Goal: Use online tool/utility: Use online tool/utility

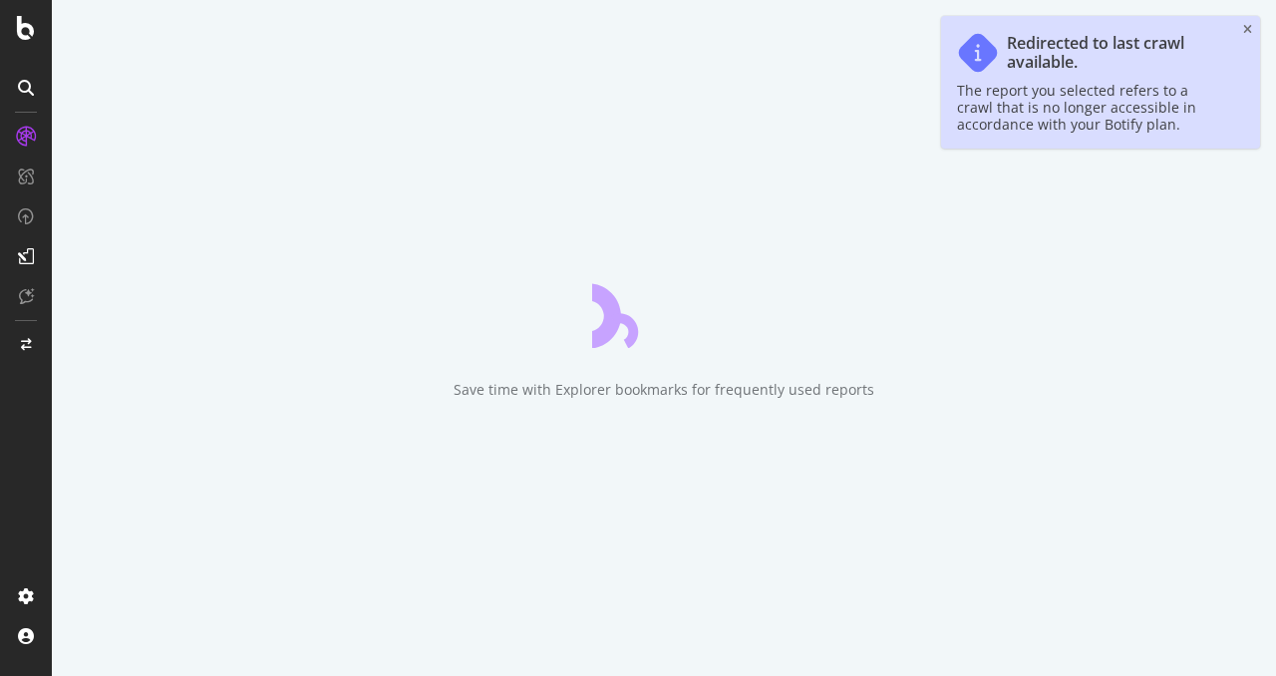
click at [1246, 31] on icon "close toast" at bounding box center [1247, 30] width 9 height 12
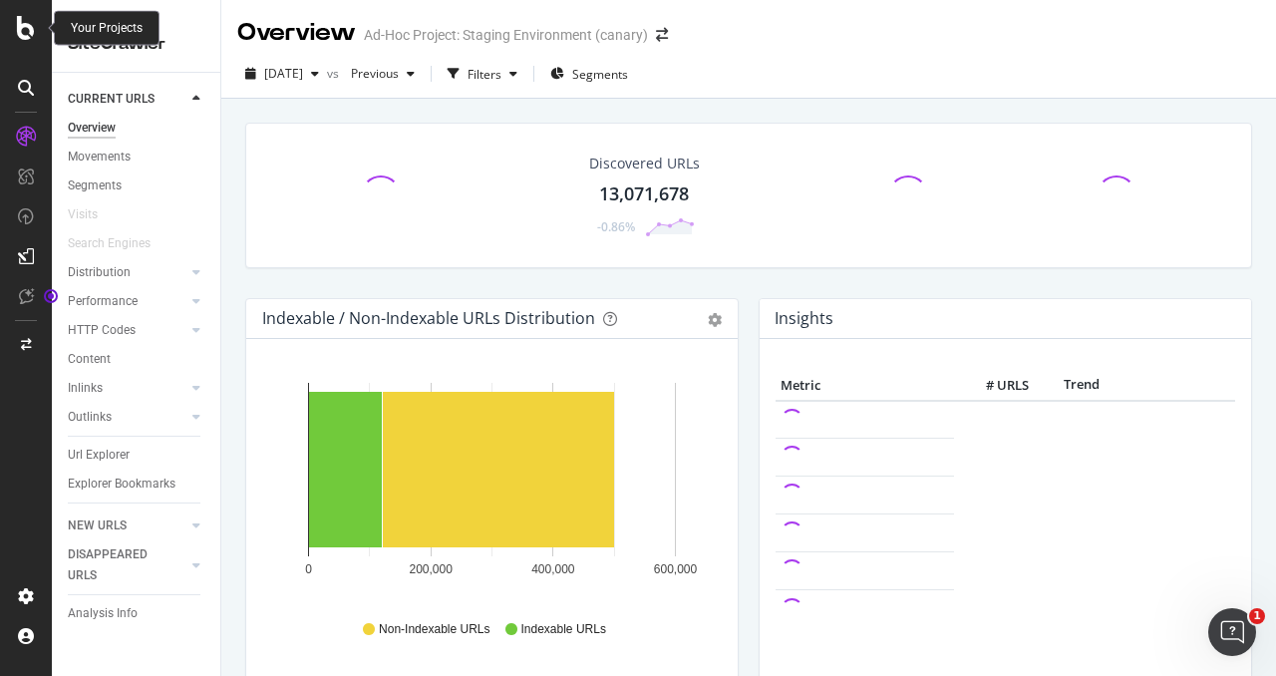
click at [24, 18] on icon at bounding box center [26, 28] width 18 height 24
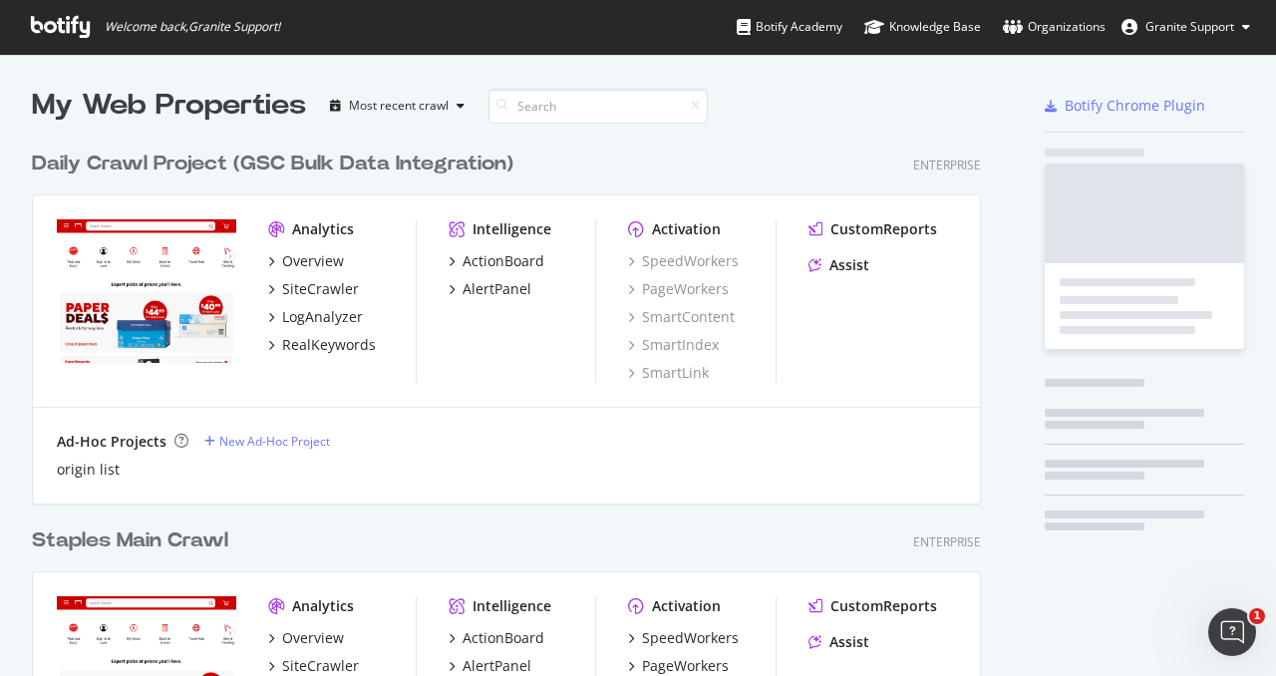
scroll to position [1571, 965]
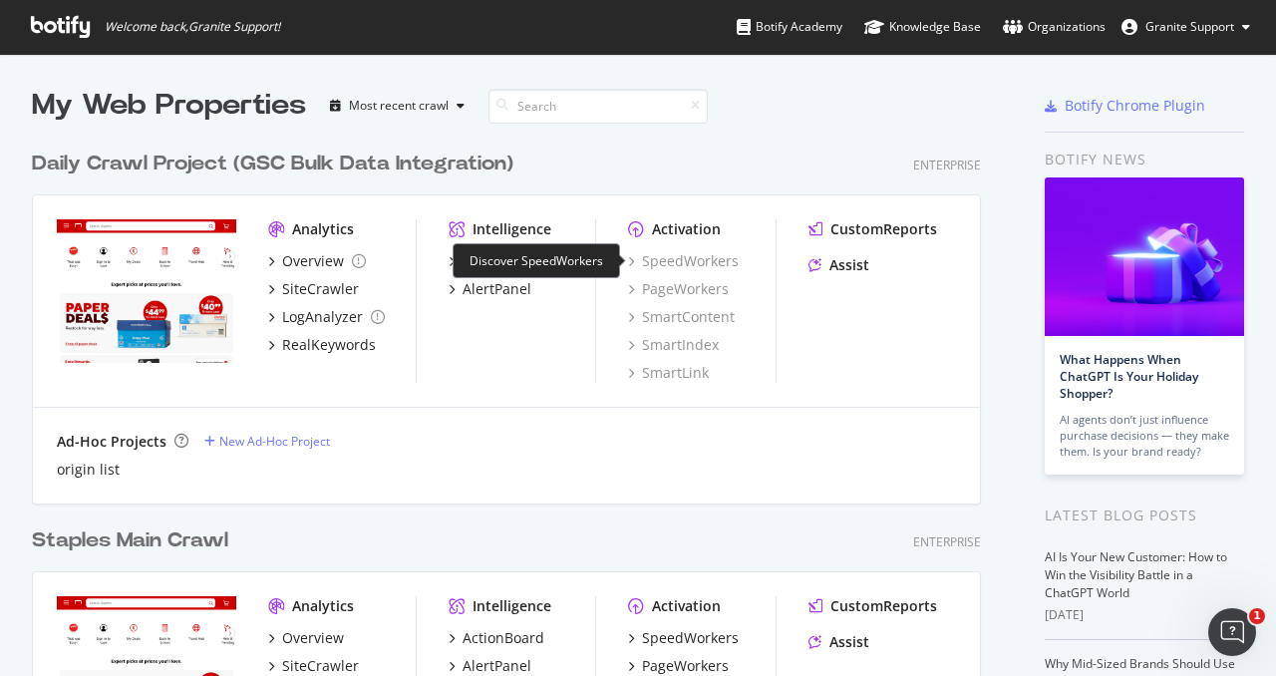
click at [696, 262] on div "SpeedWorkers" at bounding box center [683, 261] width 111 height 20
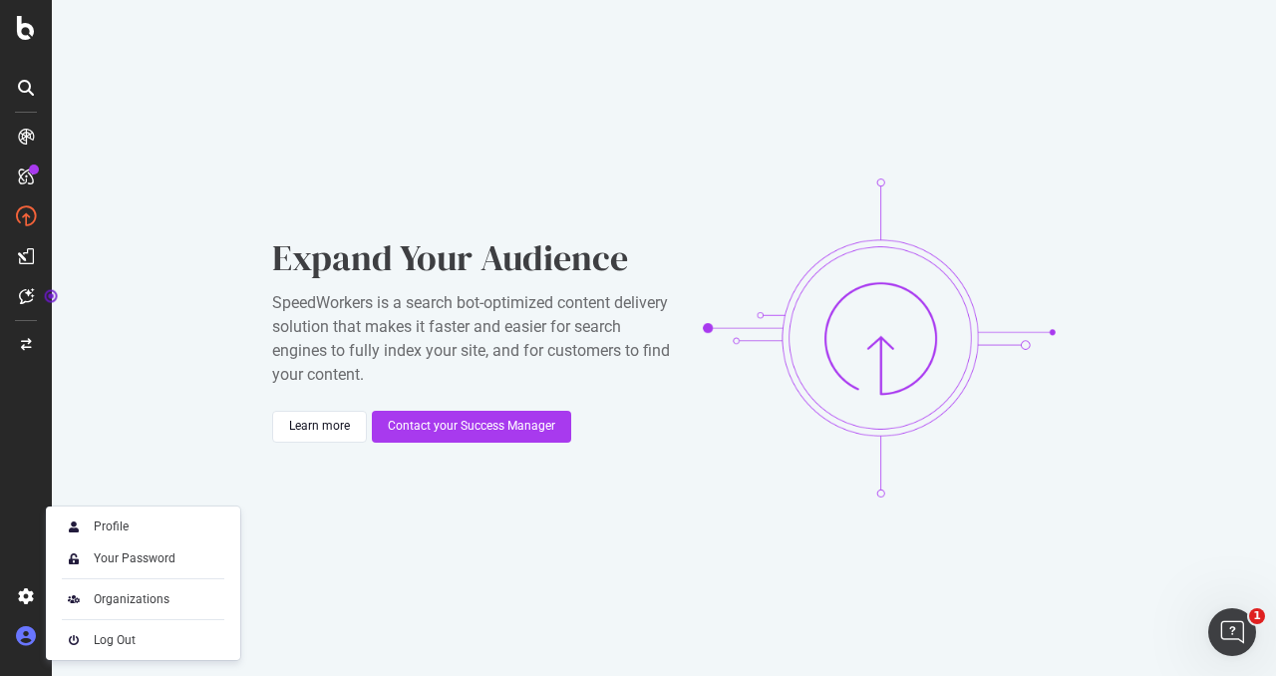
click at [31, 634] on icon at bounding box center [26, 636] width 20 height 20
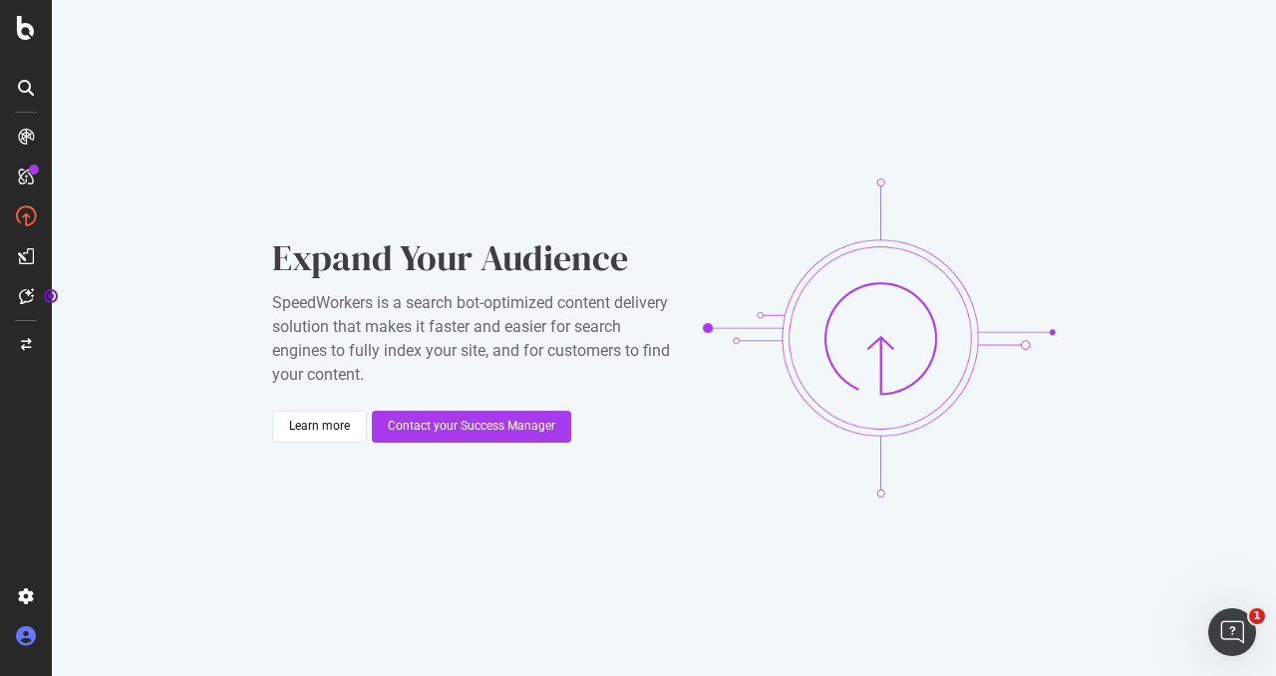
click at [31, 634] on icon at bounding box center [26, 636] width 20 height 20
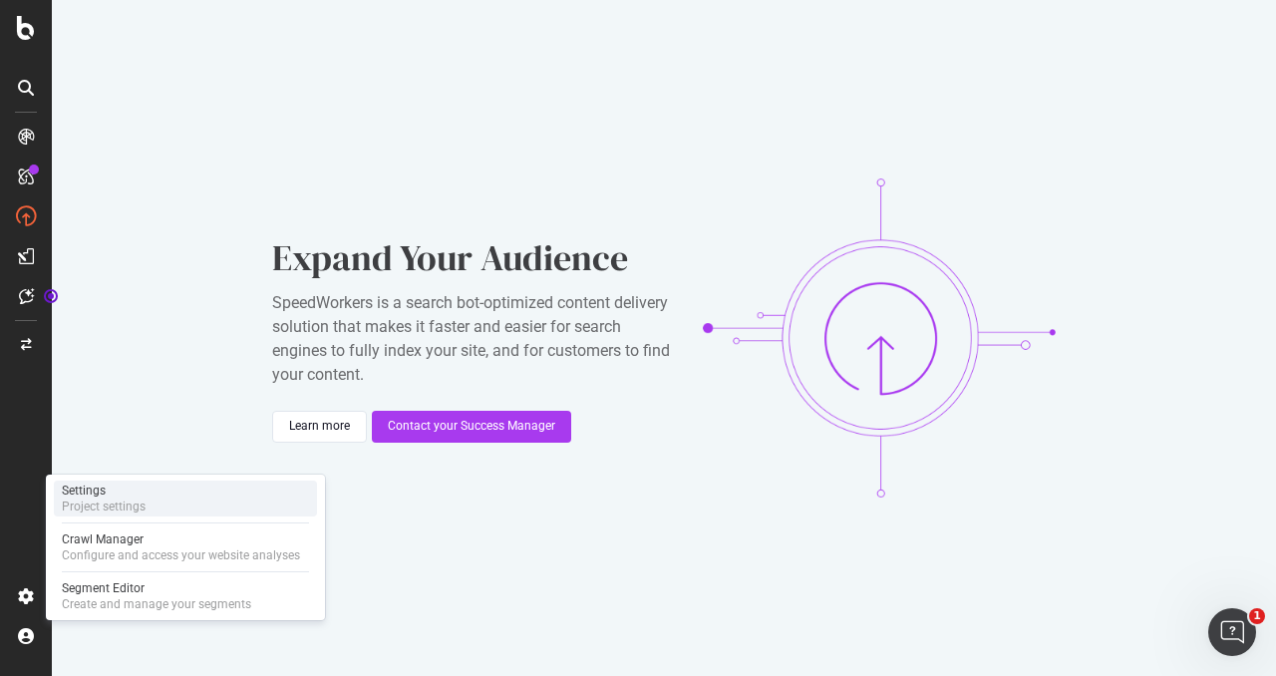
click at [99, 494] on div "Settings" at bounding box center [104, 490] width 84 height 16
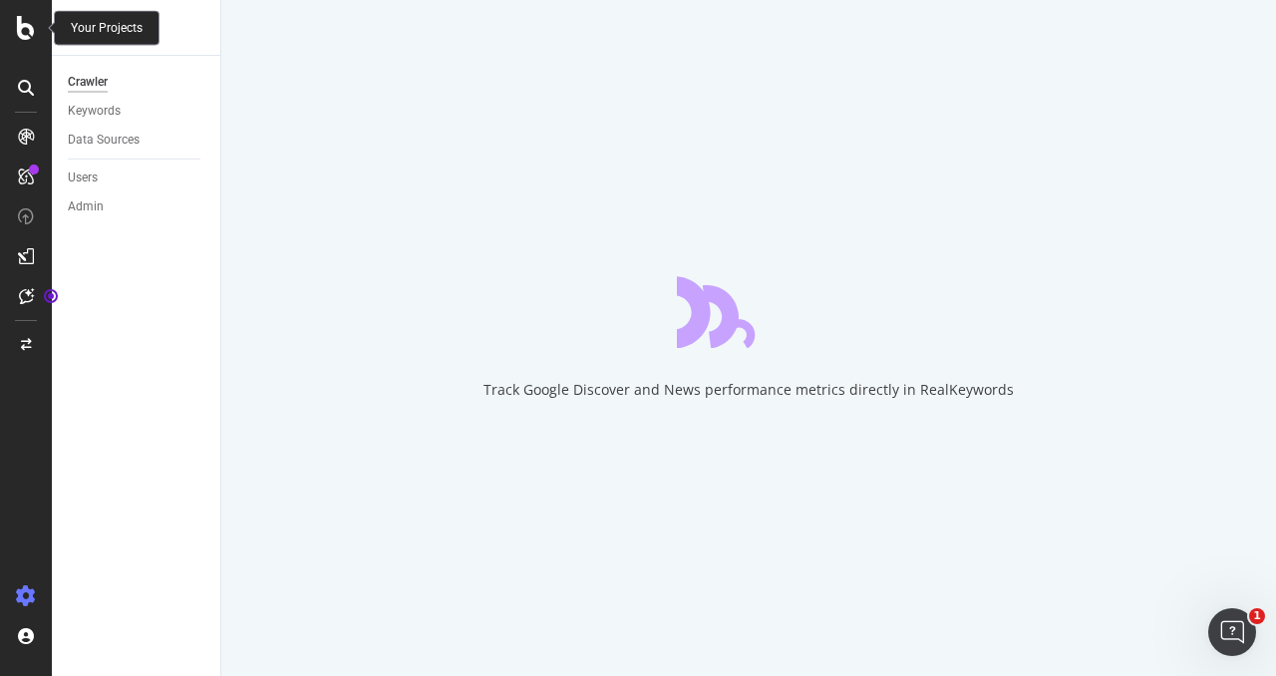
click at [28, 26] on icon at bounding box center [26, 28] width 18 height 24
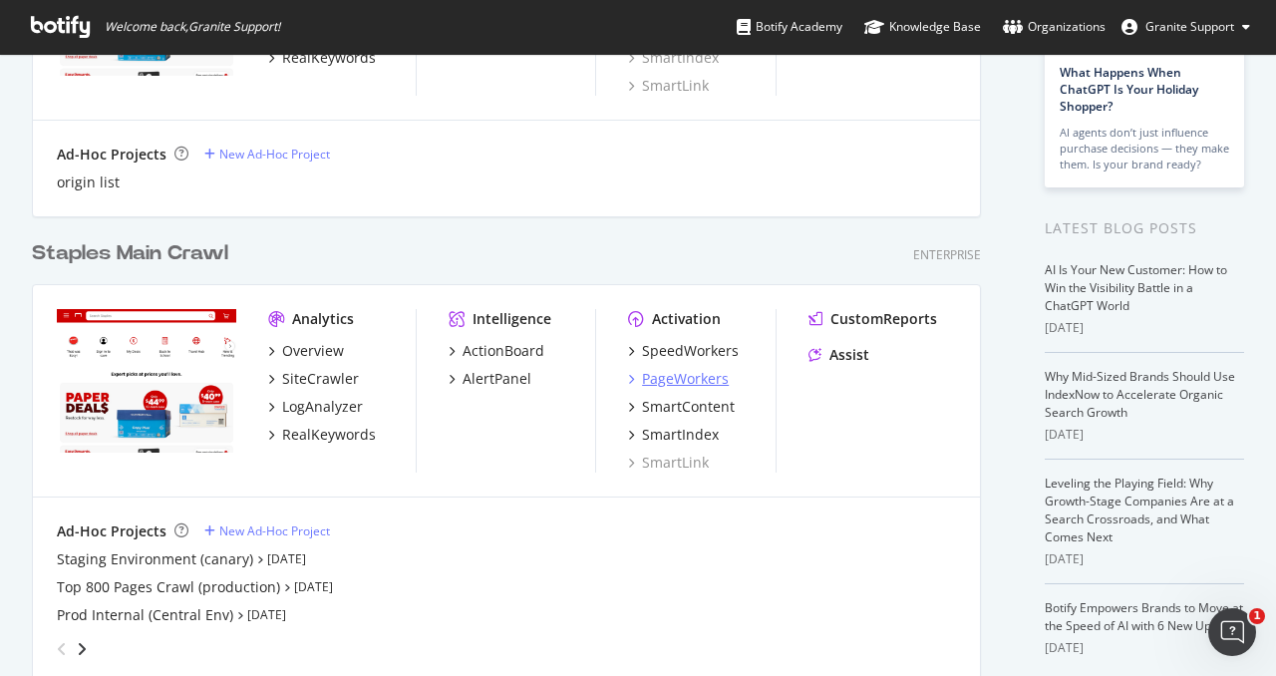
scroll to position [363, 0]
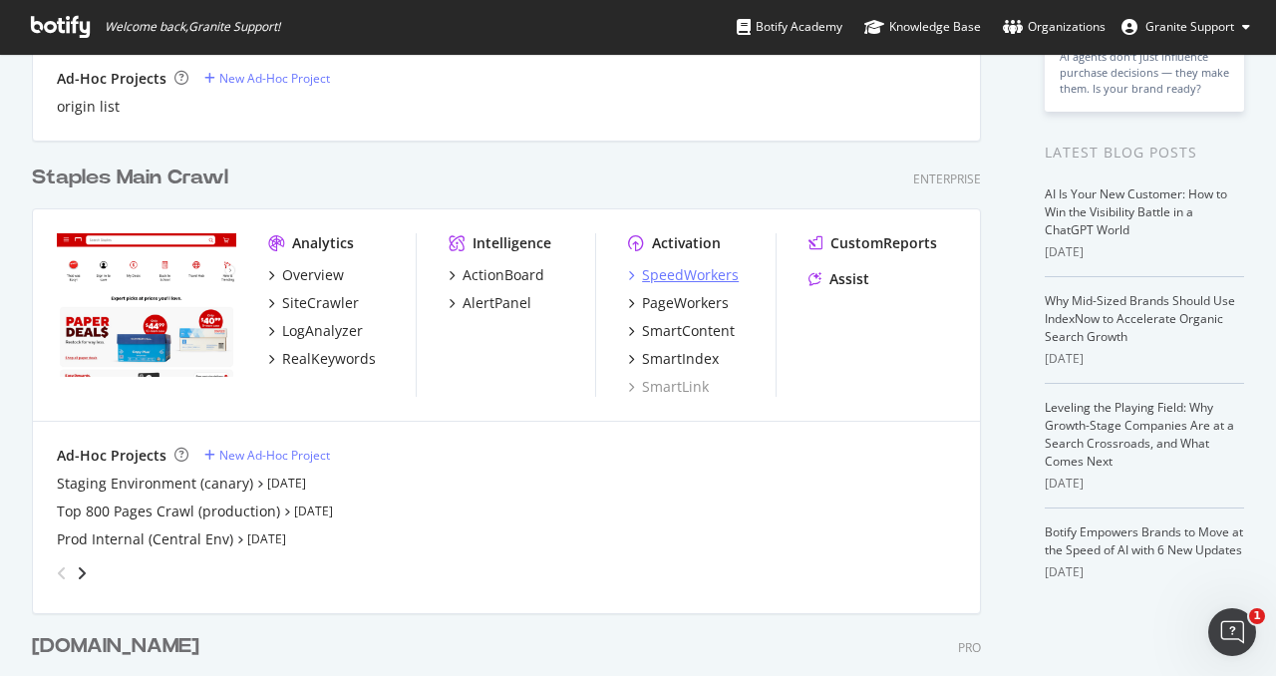
click at [682, 274] on div "SpeedWorkers" at bounding box center [690, 275] width 97 height 20
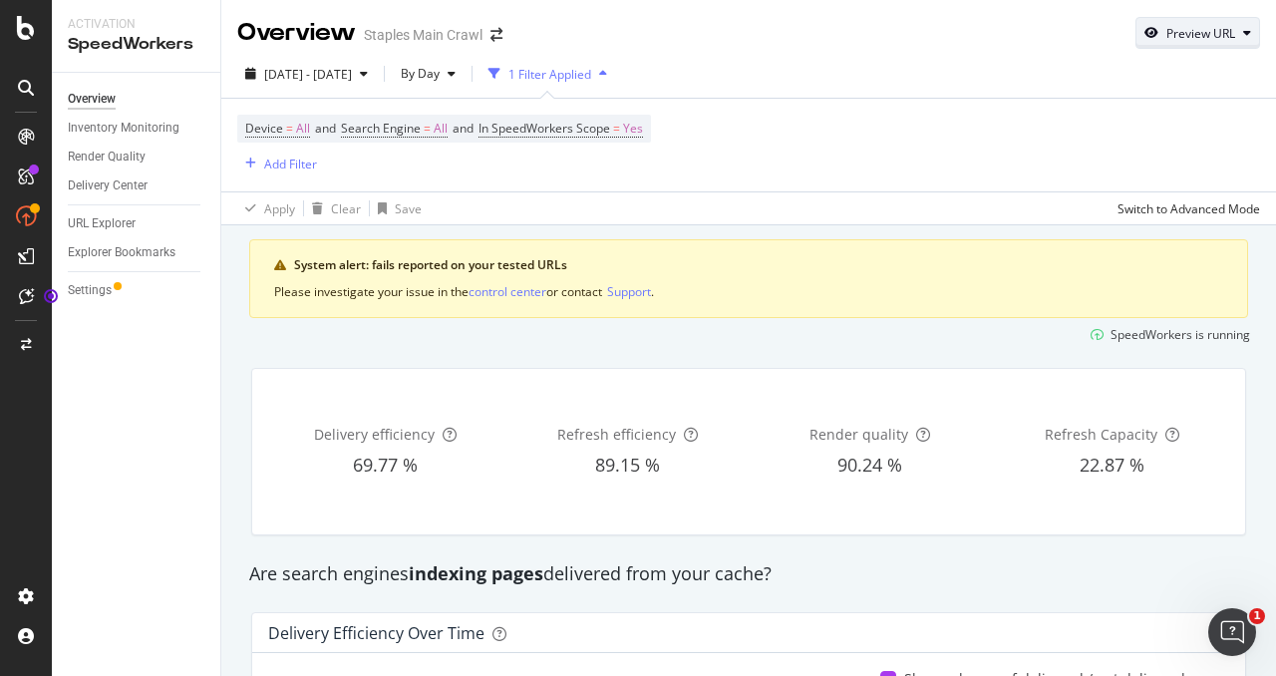
click at [1198, 40] on div "Preview URL" at bounding box center [1200, 33] width 69 height 17
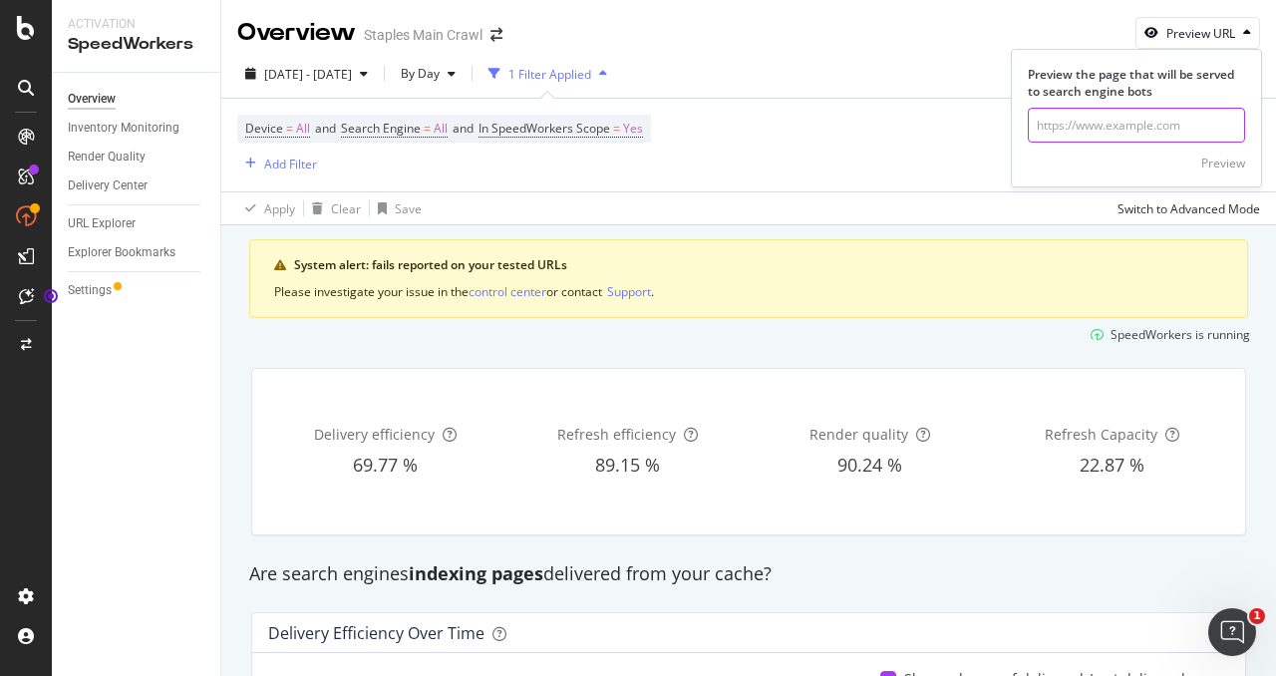
click at [1107, 134] on input "url" at bounding box center [1136, 125] width 217 height 35
paste input "[URL][DOMAIN_NAME]"
type input "[URL][DOMAIN_NAME]"
click button "Preview" at bounding box center [1223, 163] width 44 height 32
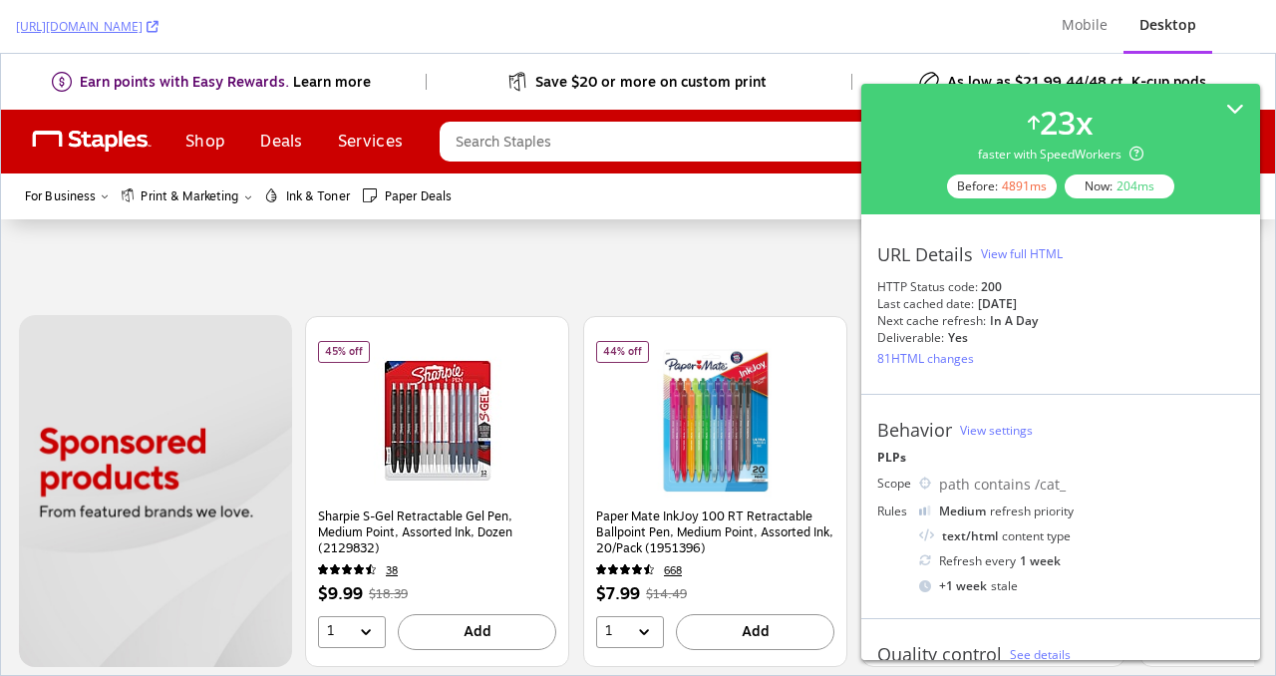
click at [769, 29] on div "[URL][DOMAIN_NAME]" at bounding box center [515, 26] width 998 height 53
click at [785, 110] on div "Earn points with Easy Rewards. Learn more Save $20 or more on custom print As l…" at bounding box center [638, 82] width 1274 height 56
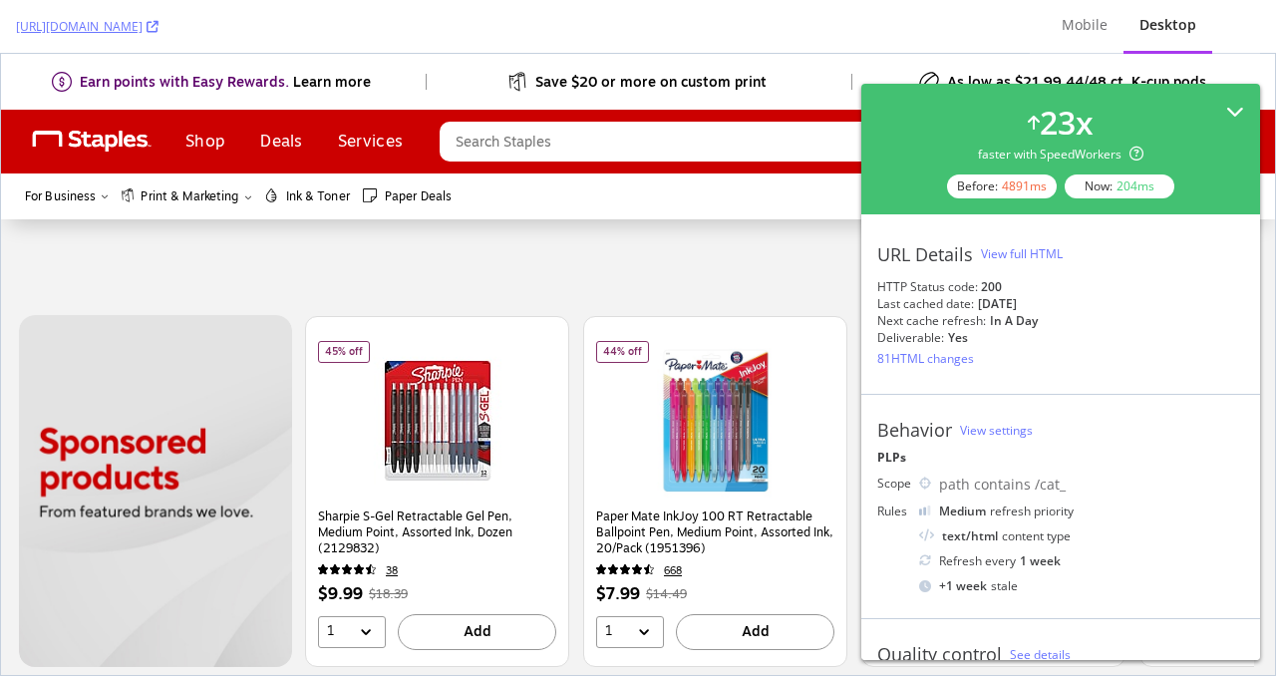
click at [1238, 119] on icon at bounding box center [1235, 112] width 18 height 18
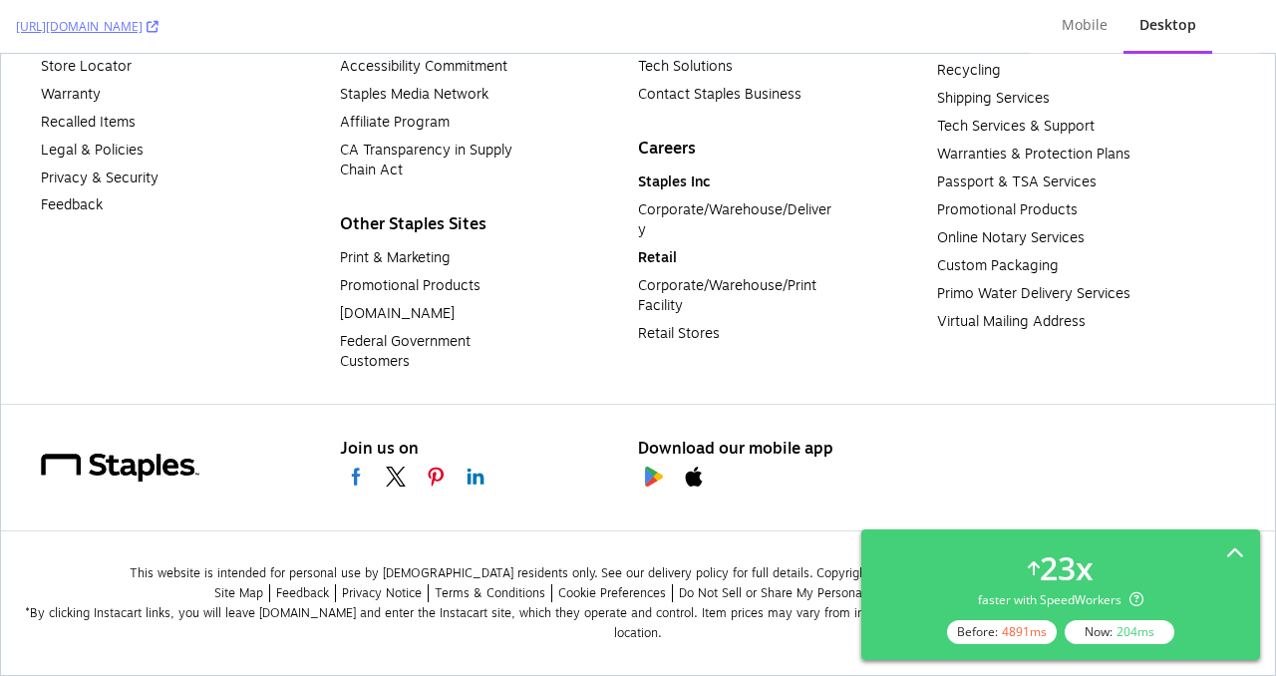
scroll to position [21596, 0]
